Goal: Complete application form

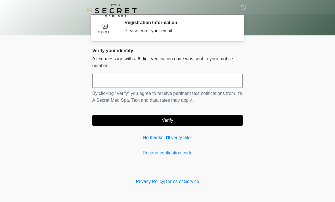
click at [201, 82] on input "text" at bounding box center [167, 81] width 150 height 14
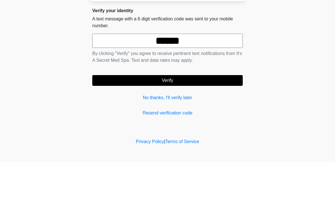
type input "******"
click at [206, 115] on button "Verify" at bounding box center [167, 120] width 150 height 11
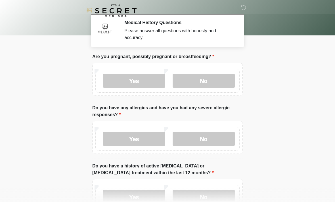
click at [216, 81] on label "No" at bounding box center [204, 81] width 62 height 14
click at [217, 140] on label "No" at bounding box center [204, 139] width 62 height 14
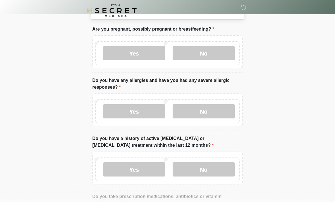
click at [219, 168] on label "No" at bounding box center [204, 170] width 62 height 14
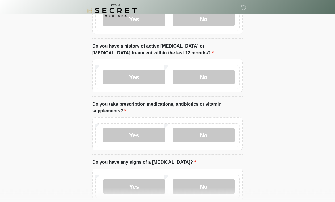
scroll to position [120, 0]
click at [120, 136] on label "Yes" at bounding box center [134, 135] width 62 height 14
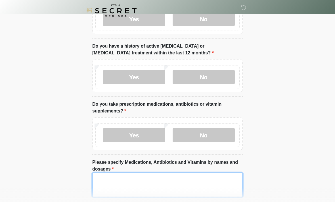
click at [212, 188] on textarea "Please specify Medications, Antibiotics and Vitamins by names and dosages" at bounding box center [167, 185] width 150 height 24
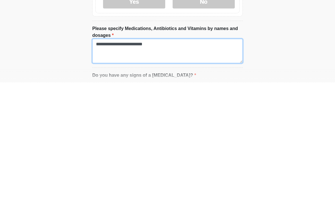
click at [137, 159] on textarea "**********" at bounding box center [167, 171] width 150 height 24
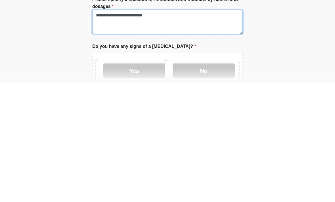
type textarea "**********"
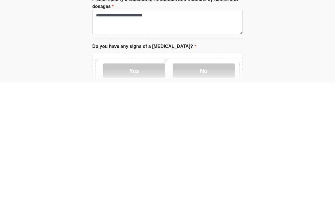
click at [220, 183] on label "No" at bounding box center [204, 190] width 62 height 14
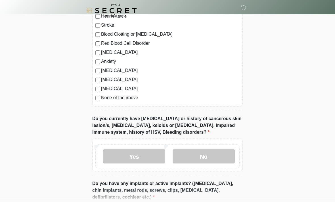
scroll to position [407, 0]
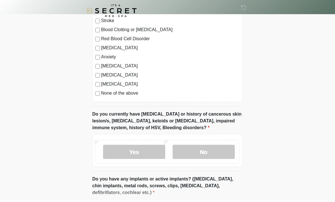
click at [223, 153] on label "No" at bounding box center [204, 152] width 62 height 14
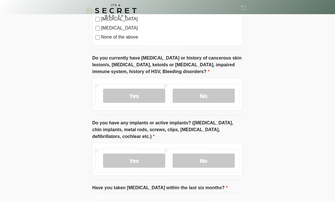
scroll to position [463, 0]
click at [221, 161] on label "No" at bounding box center [204, 161] width 62 height 14
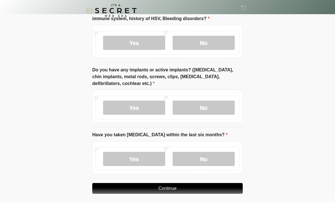
scroll to position [519, 0]
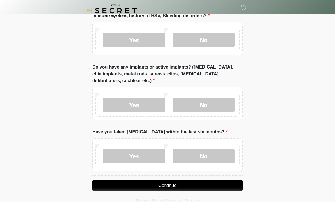
click at [222, 157] on label "No" at bounding box center [204, 156] width 62 height 14
click at [108, 188] on button "Continue" at bounding box center [167, 186] width 150 height 11
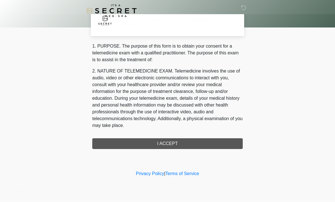
scroll to position [0, 0]
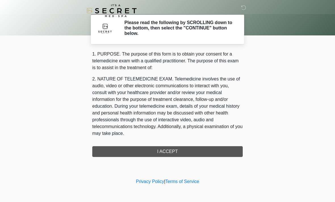
click at [134, 152] on div "1. PURPOSE. The purpose of this form is to obtain your consent for a telemedici…" at bounding box center [167, 104] width 150 height 106
click at [131, 151] on div "1. PURPOSE. The purpose of this form is to obtain your consent for a telemedici…" at bounding box center [167, 104] width 150 height 106
click at [148, 149] on div "1. PURPOSE. The purpose of this form is to obtain your consent for a telemedici…" at bounding box center [167, 104] width 150 height 106
click at [217, 149] on div "1. PURPOSE. The purpose of this form is to obtain your consent for a telemedici…" at bounding box center [167, 104] width 150 height 106
click at [220, 150] on div "1. PURPOSE. The purpose of this form is to obtain your consent for a telemedici…" at bounding box center [167, 104] width 150 height 106
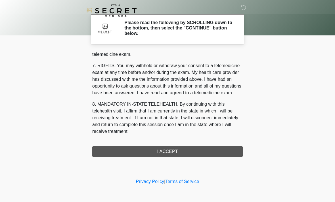
scroll to position [240, 0]
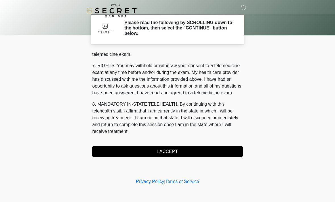
click at [137, 154] on button "I ACCEPT" at bounding box center [167, 152] width 150 height 11
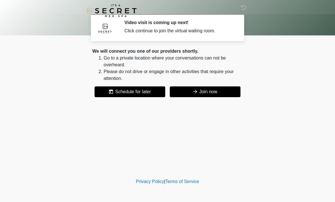
click at [215, 93] on button "Join now" at bounding box center [205, 92] width 71 height 11
